Goal: Task Accomplishment & Management: Complete application form

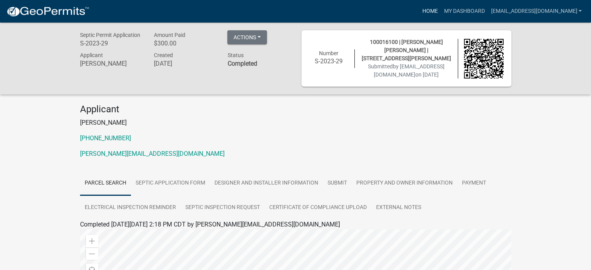
click at [441, 8] on link "Home" at bounding box center [430, 11] width 22 height 15
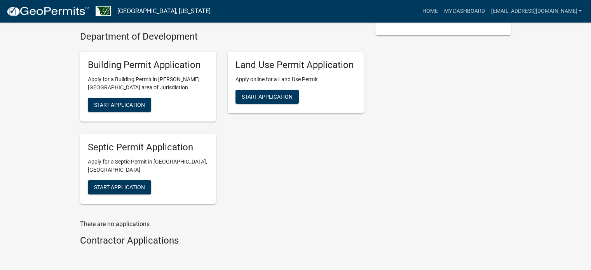
scroll to position [193, 0]
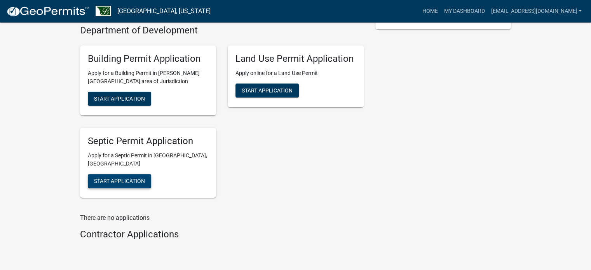
click at [113, 181] on span "Start Application" at bounding box center [119, 181] width 51 height 6
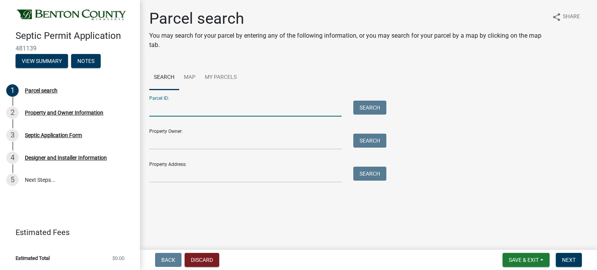
click at [168, 110] on input "Parcel ID:" at bounding box center [245, 109] width 192 height 16
type input "1"
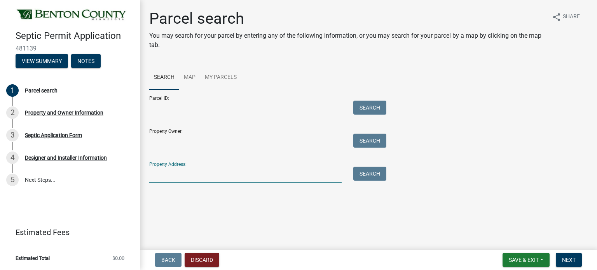
click at [159, 175] on input "Property Address:" at bounding box center [245, 175] width 192 height 16
type input "[STREET_ADDRESS][PERSON_NAME]"
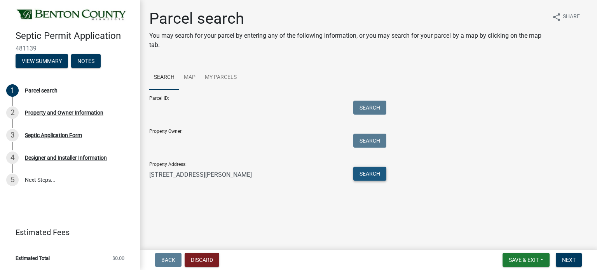
click at [369, 177] on button "Search" at bounding box center [369, 174] width 33 height 14
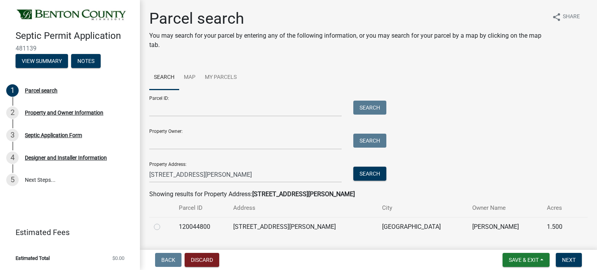
click at [163, 222] on label at bounding box center [163, 222] width 0 height 0
click at [163, 227] on input "radio" at bounding box center [165, 224] width 5 height 5
radio input "true"
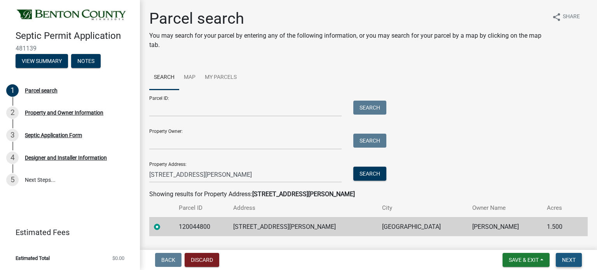
click at [566, 258] on span "Next" at bounding box center [569, 260] width 14 height 6
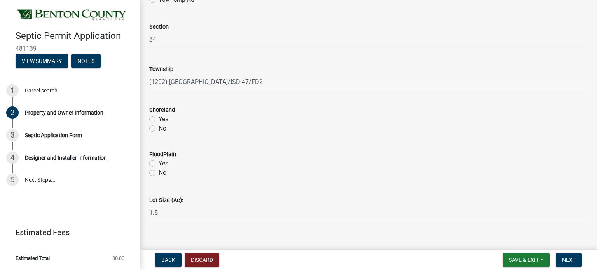
scroll to position [412, 0]
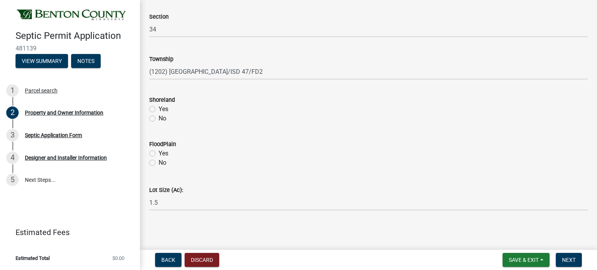
click at [159, 119] on label "No" at bounding box center [163, 118] width 8 height 9
click at [159, 119] on input "No" at bounding box center [161, 116] width 5 height 5
radio input "true"
click at [159, 161] on label "No" at bounding box center [163, 162] width 8 height 9
click at [159, 161] on input "No" at bounding box center [161, 160] width 5 height 5
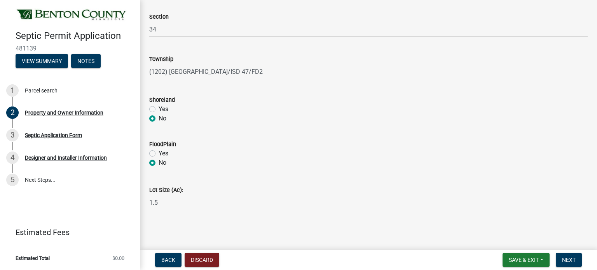
radio input "true"
click at [566, 258] on span "Next" at bounding box center [569, 260] width 14 height 6
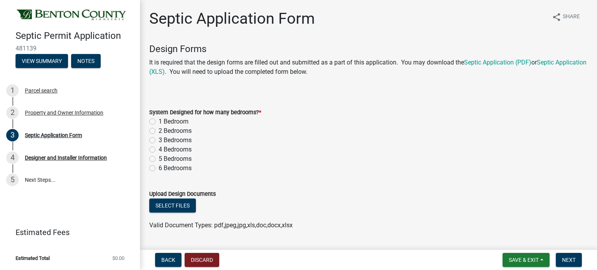
click at [159, 148] on label "4 Bedrooms" at bounding box center [175, 149] width 33 height 9
click at [159, 148] on input "4 Bedrooms" at bounding box center [161, 147] width 5 height 5
radio input "true"
click at [168, 210] on button "Select files" at bounding box center [172, 206] width 47 height 14
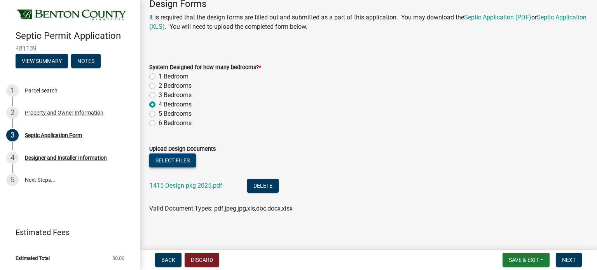
scroll to position [49, 0]
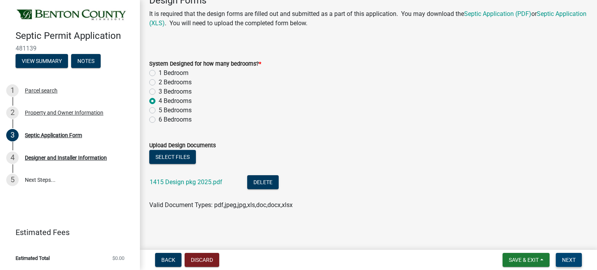
click at [566, 262] on span "Next" at bounding box center [569, 260] width 14 height 6
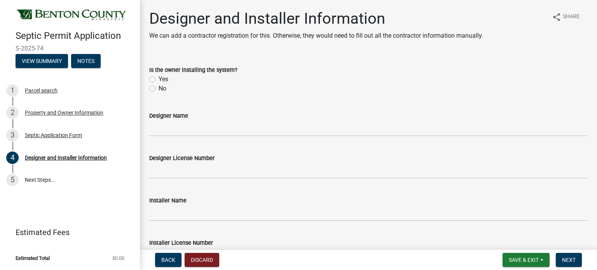
click at [154, 92] on div "No" at bounding box center [368, 88] width 439 height 9
drag, startPoint x: 154, startPoint y: 92, endPoint x: 151, endPoint y: 88, distance: 4.4
click at [151, 88] on div "No" at bounding box center [368, 88] width 439 height 9
click at [159, 88] on label "No" at bounding box center [163, 88] width 8 height 9
click at [159, 88] on input "No" at bounding box center [161, 86] width 5 height 5
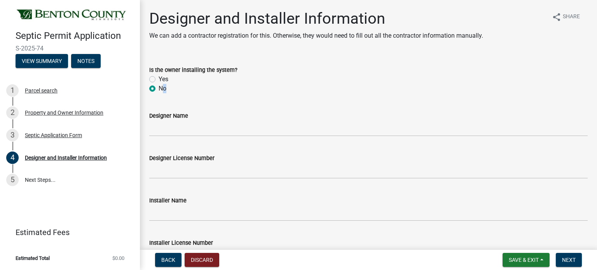
radio input "true"
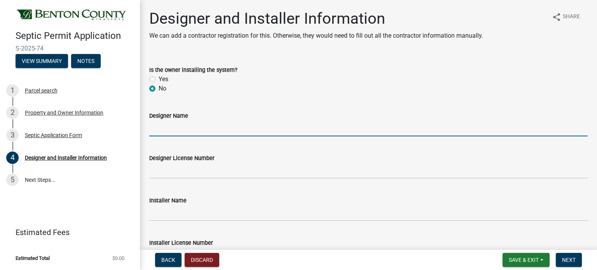
click at [158, 129] on input "Designer Name" at bounding box center [368, 129] width 439 height 16
type input "[PERSON_NAME] Excavating LLC"
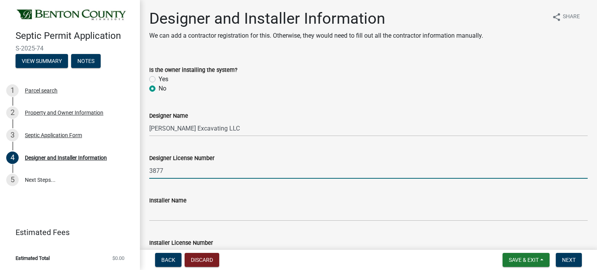
type input "3877"
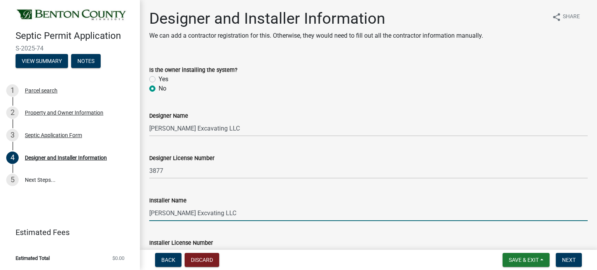
click at [191, 211] on input "[PERSON_NAME] Excvating LLC" at bounding box center [368, 213] width 439 height 16
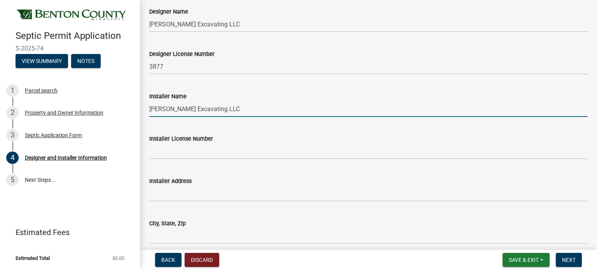
scroll to position [138, 0]
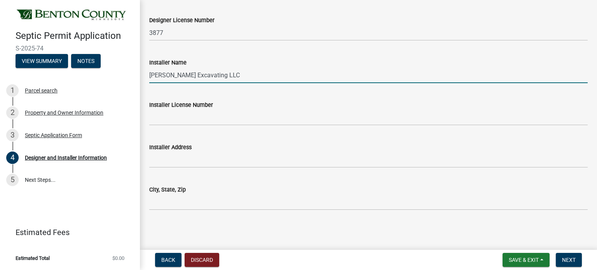
type input "[PERSON_NAME] Excavating LLC"
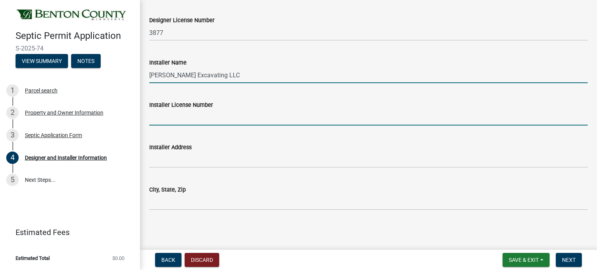
click at [160, 121] on input "Installer License Number" at bounding box center [368, 118] width 439 height 16
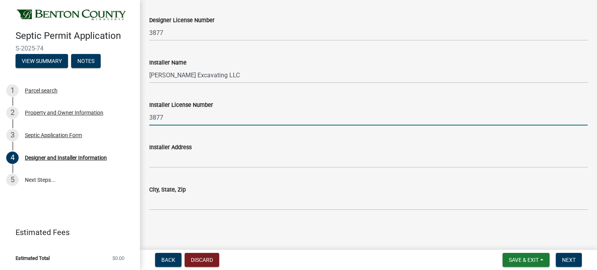
type input "3877"
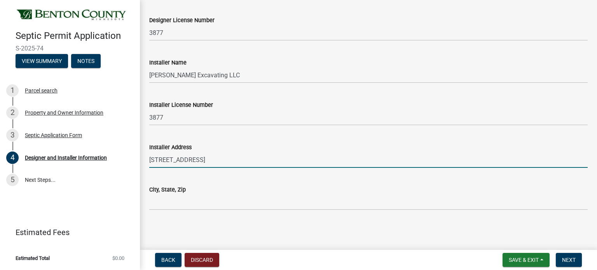
type input "[STREET_ADDRESS]"
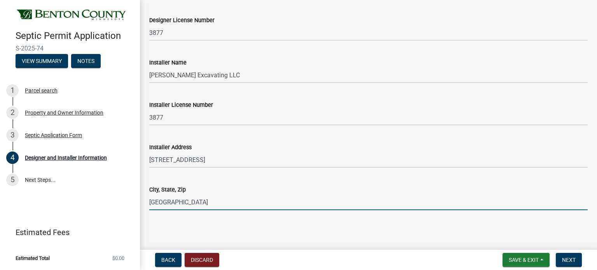
type input "[GEOGRAPHIC_DATA]"
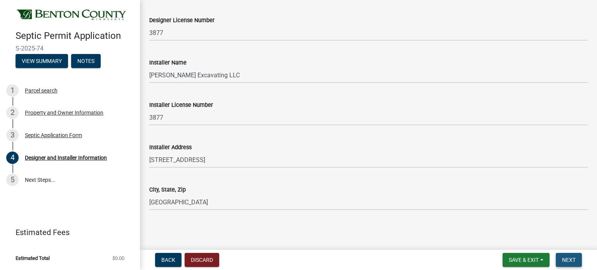
click at [568, 257] on span "Next" at bounding box center [569, 260] width 14 height 6
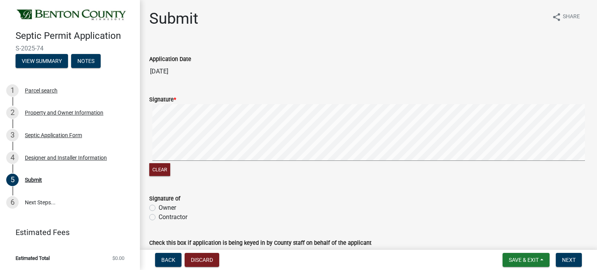
click at [159, 217] on label "Contractor" at bounding box center [173, 217] width 29 height 9
click at [159, 217] on input "Contractor" at bounding box center [161, 215] width 5 height 5
radio input "true"
click at [563, 256] on button "Next" at bounding box center [569, 260] width 26 height 14
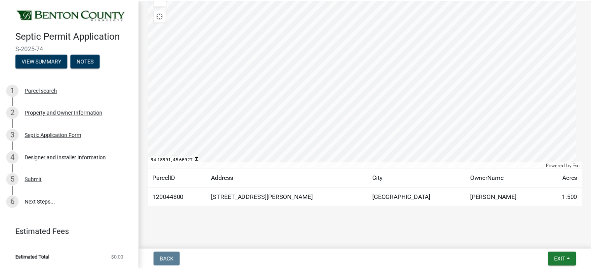
scroll to position [124, 0]
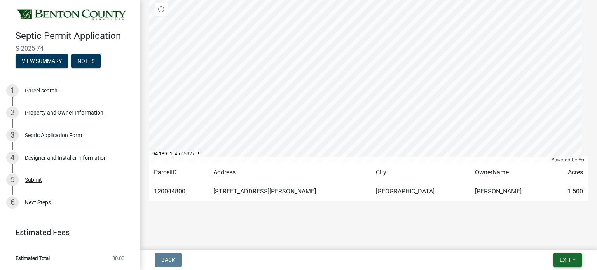
click at [563, 262] on span "Exit" at bounding box center [565, 260] width 11 height 6
click at [550, 238] on button "Save & Exit" at bounding box center [551, 240] width 62 height 19
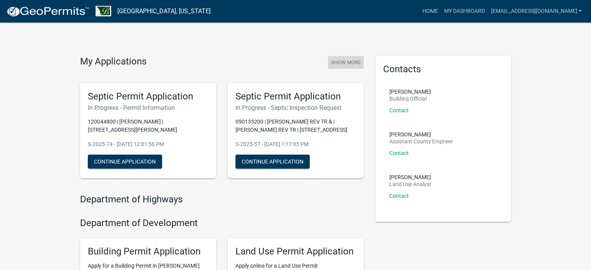
click at [351, 61] on button "Show More" at bounding box center [346, 62] width 36 height 13
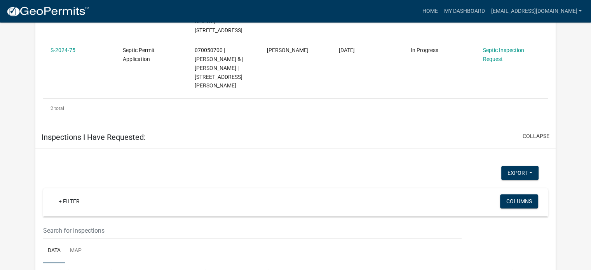
scroll to position [986, 0]
